Goal: Information Seeking & Learning: Learn about a topic

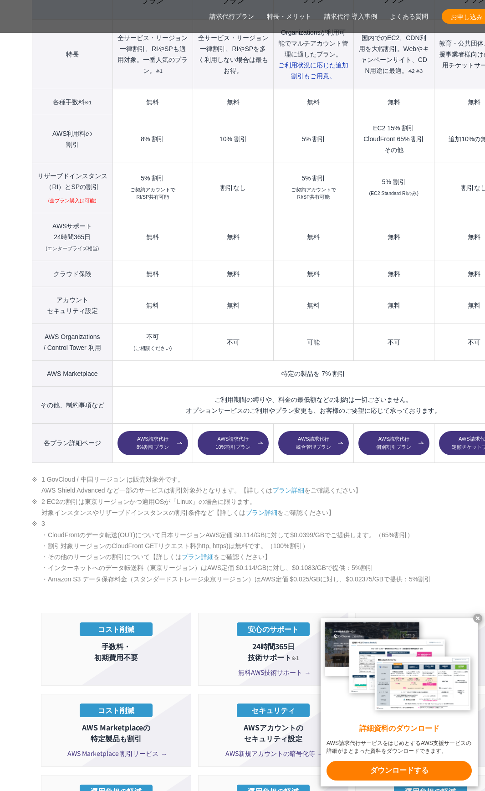
scroll to position [1094, 0]
click at [477, 615] on x-t at bounding box center [478, 618] width 9 height 9
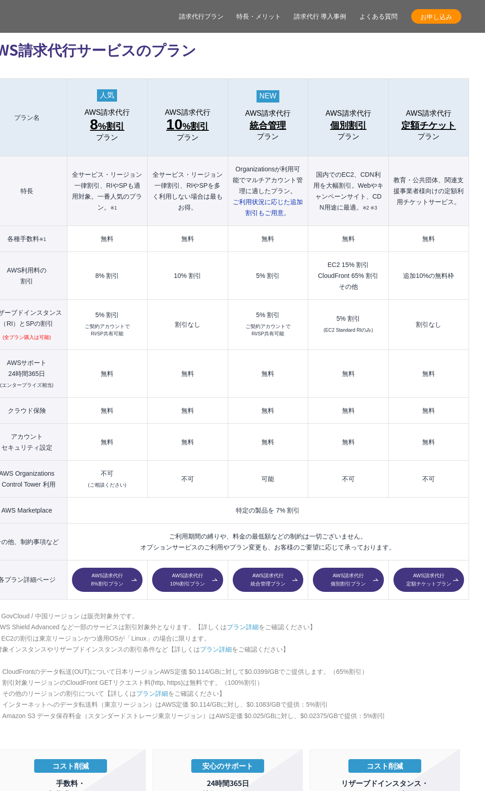
scroll to position [957, 46]
drag, startPoint x: 283, startPoint y: 192, endPoint x: 232, endPoint y: 181, distance: 51.8
click at [232, 181] on th "Organizationsが利用可能でマルチアカウント管理に適したプラン。 ご利用状況に応じた 追加割引もご用意。" at bounding box center [268, 191] width 80 height 70
click at [268, 118] on span "統合管理" at bounding box center [268, 125] width 36 height 15
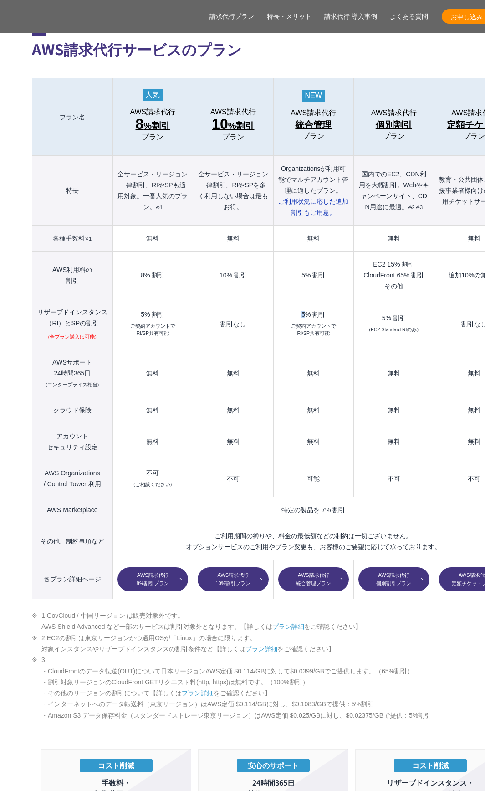
drag, startPoint x: 303, startPoint y: 296, endPoint x: 299, endPoint y: 294, distance: 4.9
click at [299, 311] on div "5% 割引" at bounding box center [313, 314] width 71 height 6
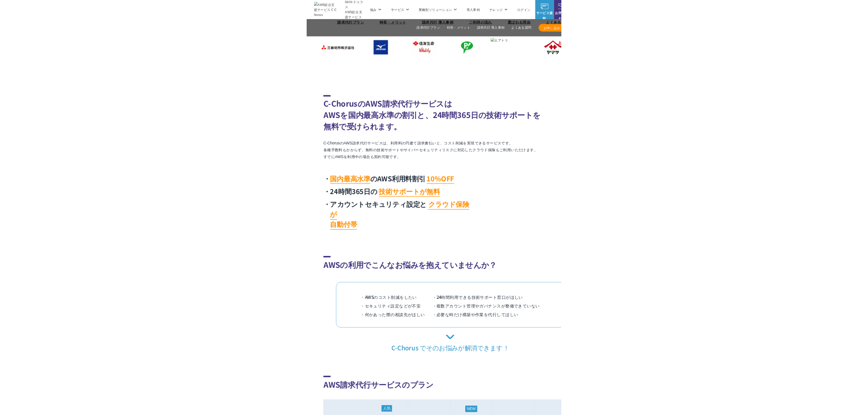
scroll to position [0, 0]
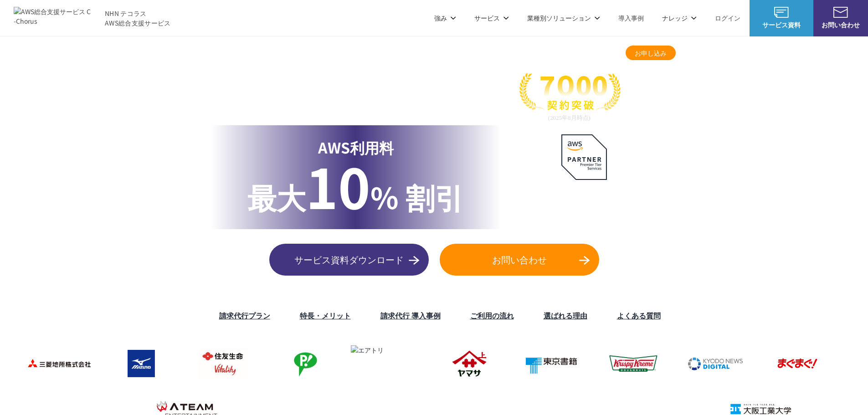
click at [382, 210] on p "最大 10 % 割引" at bounding box center [356, 188] width 217 height 60
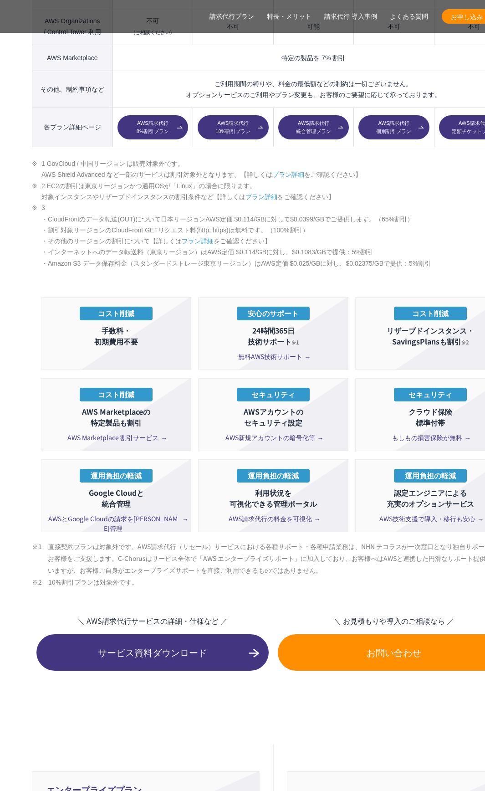
scroll to position [1459, 0]
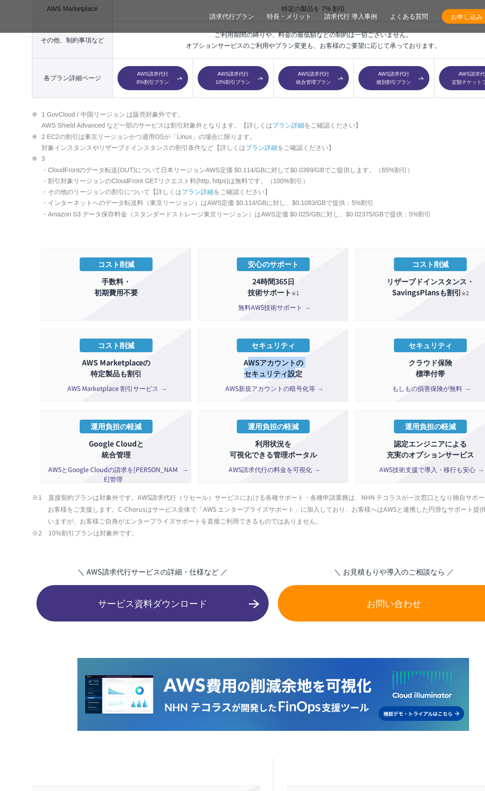
drag, startPoint x: 247, startPoint y: 343, endPoint x: 297, endPoint y: 359, distance: 53.2
click at [297, 359] on p "AWSアカウントの セキュリティ設定" at bounding box center [273, 368] width 140 height 22
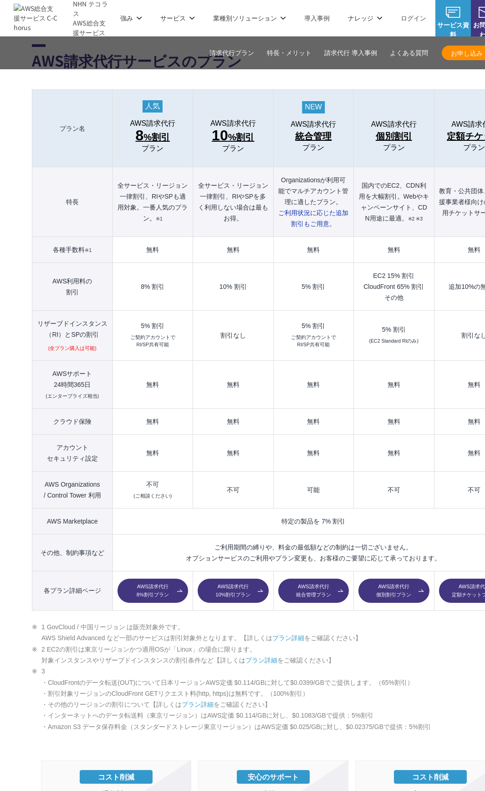
scroll to position [912, 0]
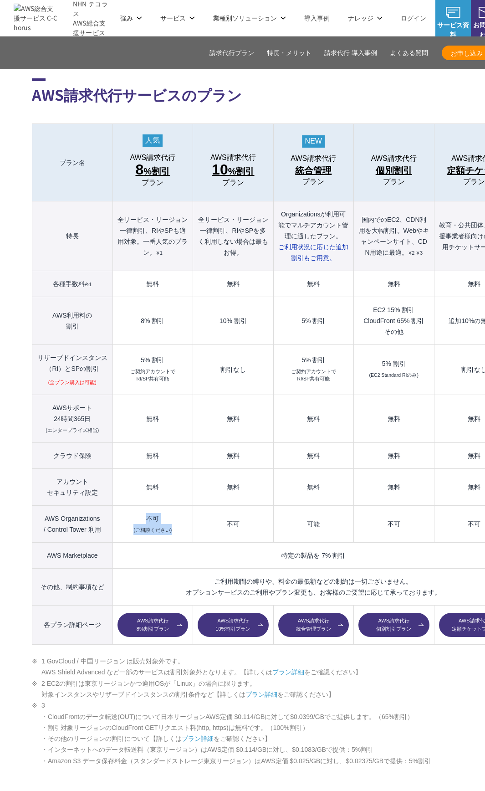
drag, startPoint x: 176, startPoint y: 511, endPoint x: 138, endPoint y: 498, distance: 41.1
click at [138, 505] on td "不可 (ご相談ください)" at bounding box center [153, 523] width 80 height 37
drag, startPoint x: 346, startPoint y: 537, endPoint x: 282, endPoint y: 539, distance: 64.3
click at [282, 542] on td "特定の製品を 7% 割引" at bounding box center [314, 555] width 402 height 26
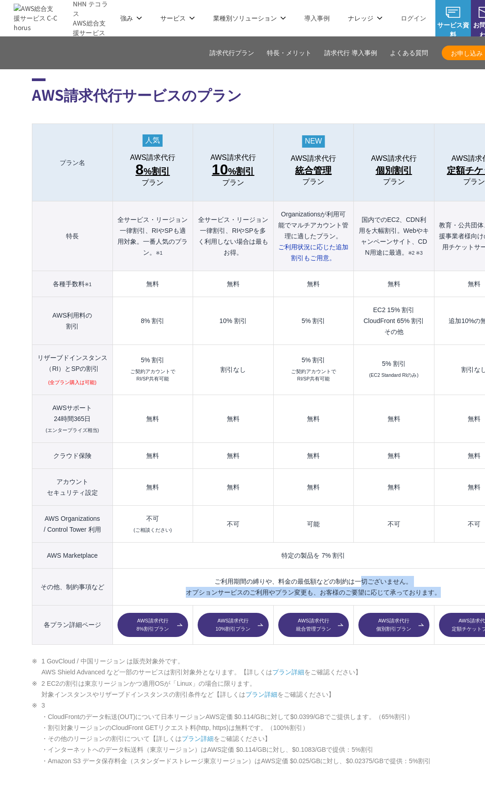
drag, startPoint x: 217, startPoint y: 563, endPoint x: 453, endPoint y: 579, distance: 235.7
click at [453, 579] on td "ご利用期間の縛りや、料金の最低額などの制約は一切ございません。 オプションサービスのご利用やプラン変更も、お客様のご要望に応じて承っております。" at bounding box center [314, 586] width 402 height 37
click at [400, 505] on td "不可" at bounding box center [394, 523] width 80 height 37
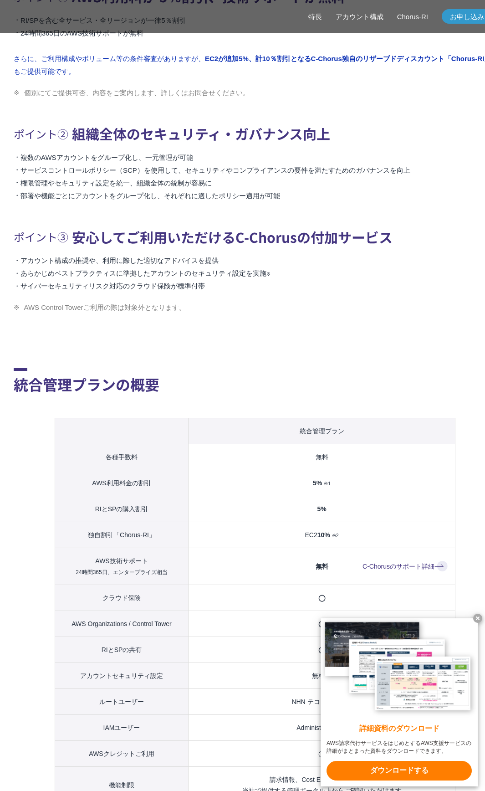
scroll to position [593, 0]
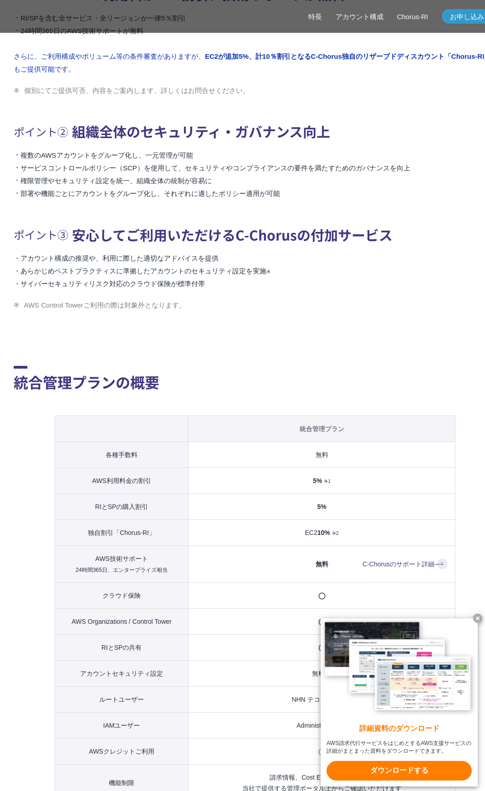
click at [481, 616] on x-t at bounding box center [478, 618] width 9 height 9
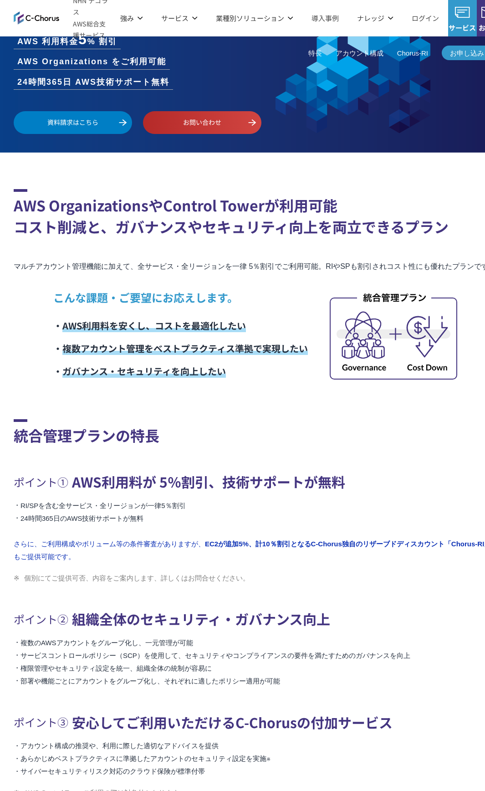
scroll to position [0, 0]
